Goal: Submit feedback/report problem

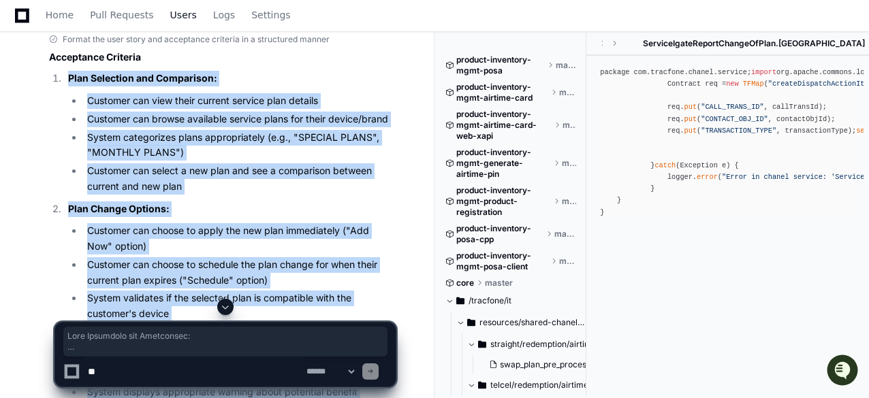
scroll to position [545, 0]
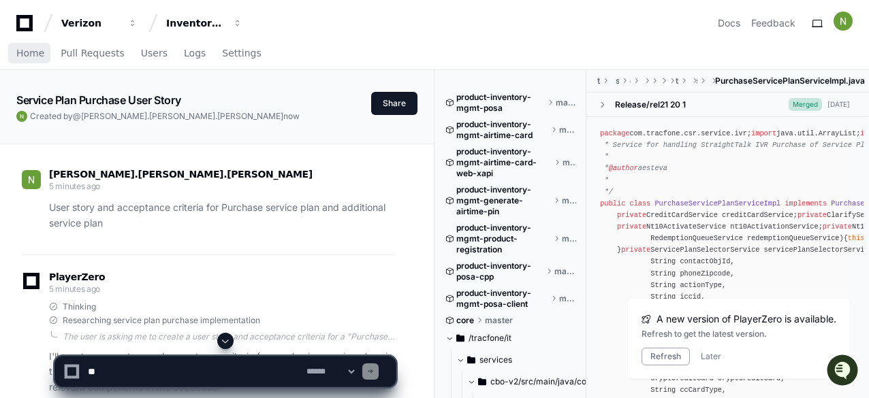
drag, startPoint x: 31, startPoint y: 51, endPoint x: 25, endPoint y: 29, distance: 22.6
click at [31, 51] on span "Home" at bounding box center [30, 53] width 28 height 8
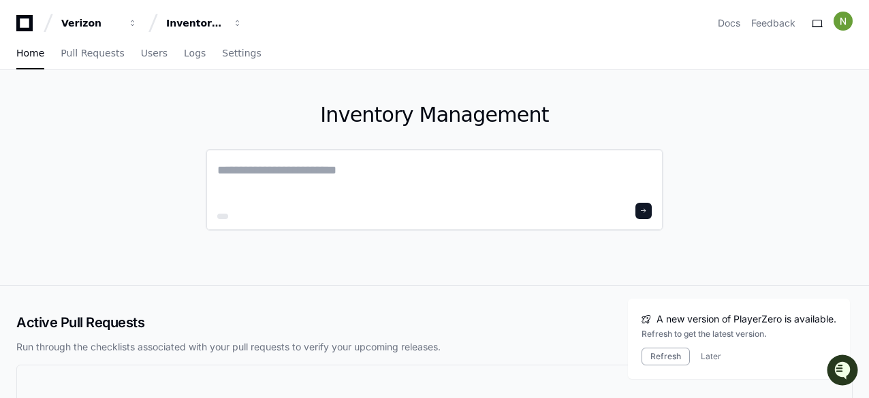
click at [340, 172] on textarea at bounding box center [434, 180] width 434 height 38
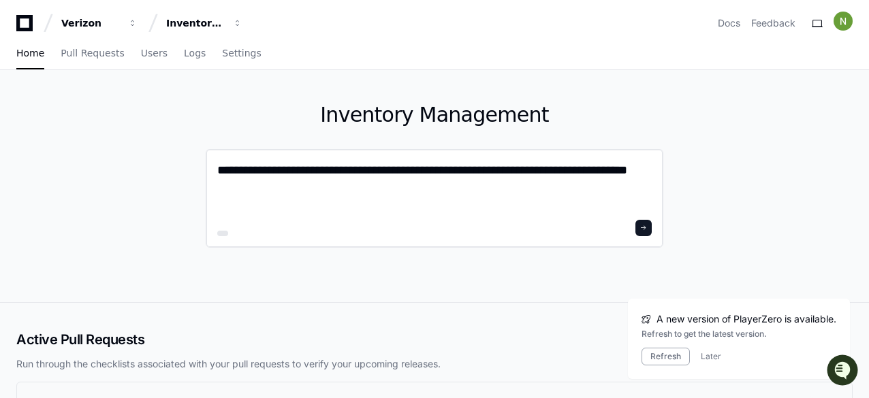
type textarea "**********"
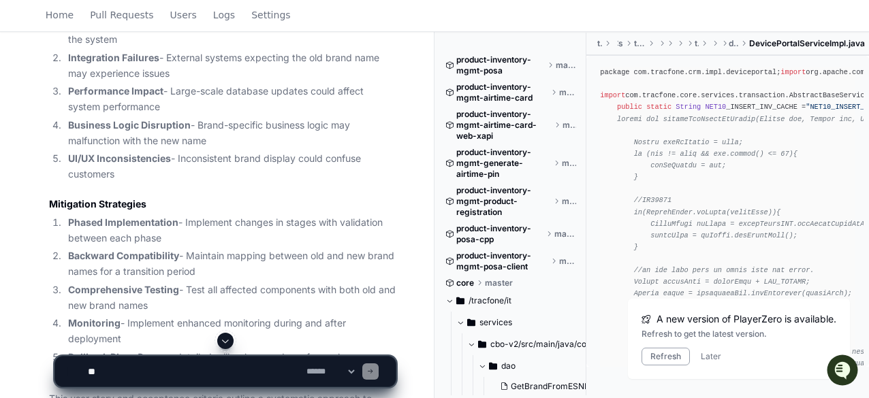
scroll to position [2746, 0]
